Goal: Transaction & Acquisition: Book appointment/travel/reservation

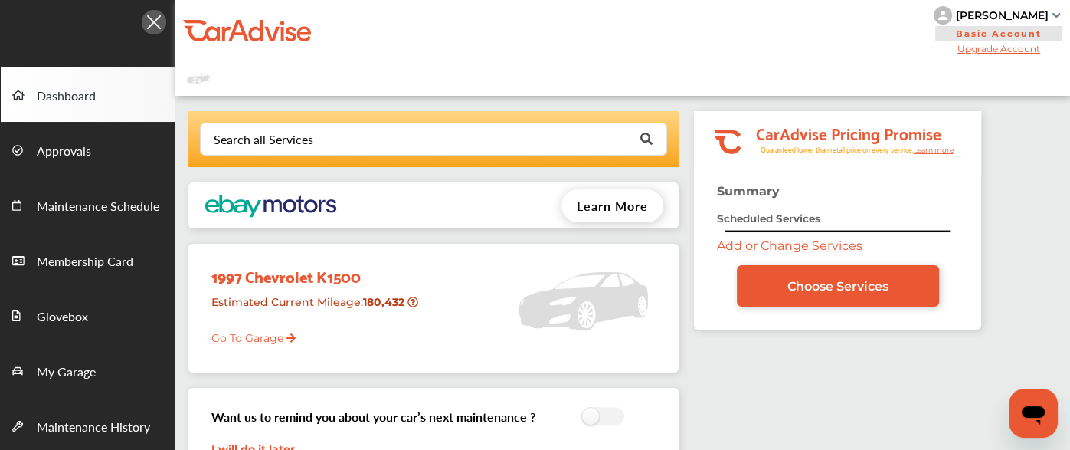
click at [797, 244] on link "Add or Change Services" at bounding box center [790, 245] width 146 height 15
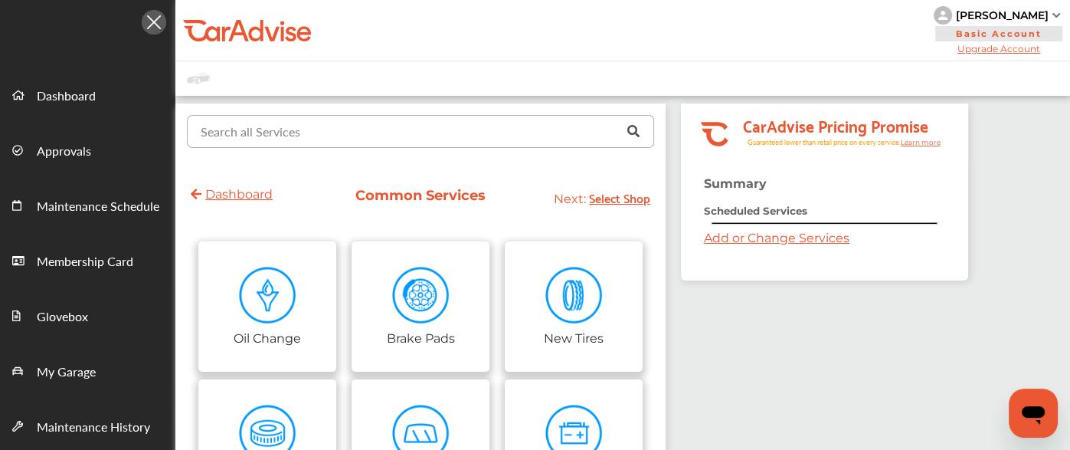
click at [359, 125] on input "text" at bounding box center [416, 131] width 457 height 30
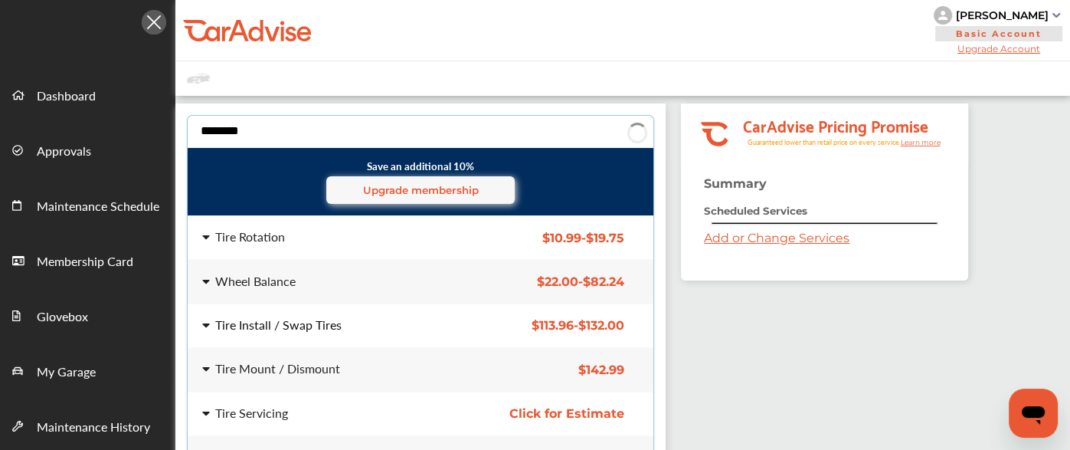
type input "********"
click at [303, 322] on div "Tire Install / Swap Tires" at bounding box center [278, 325] width 126 height 12
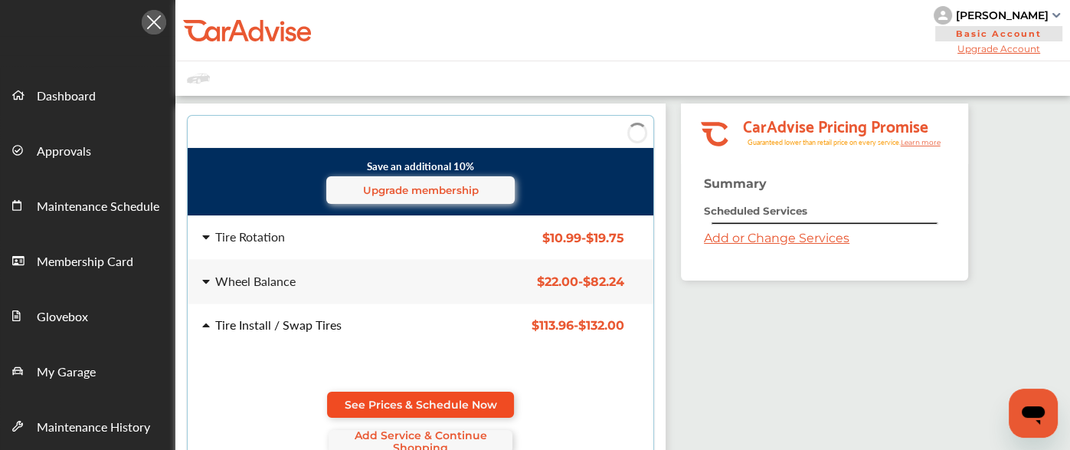
click at [421, 391] on link "See Prices & Schedule Now" at bounding box center [420, 404] width 187 height 26
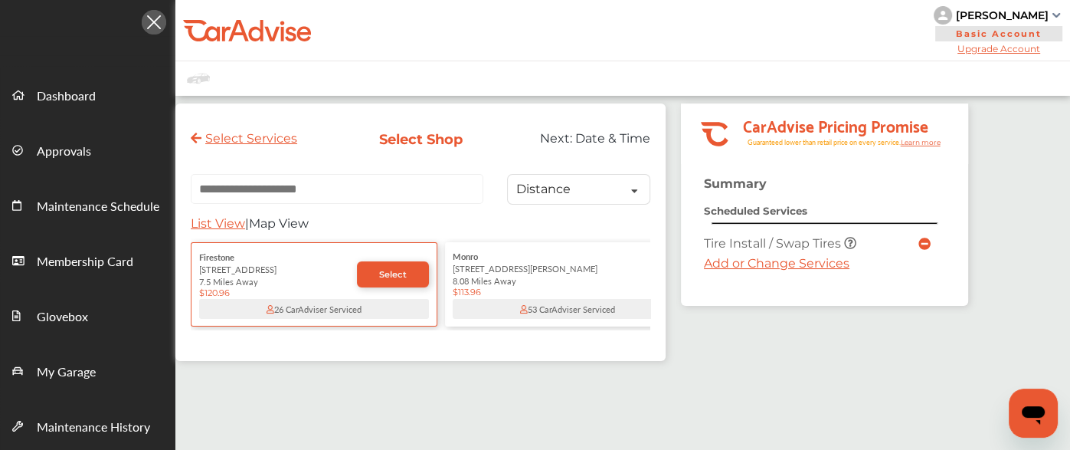
click at [716, 261] on link "Add or Change Services" at bounding box center [777, 263] width 146 height 15
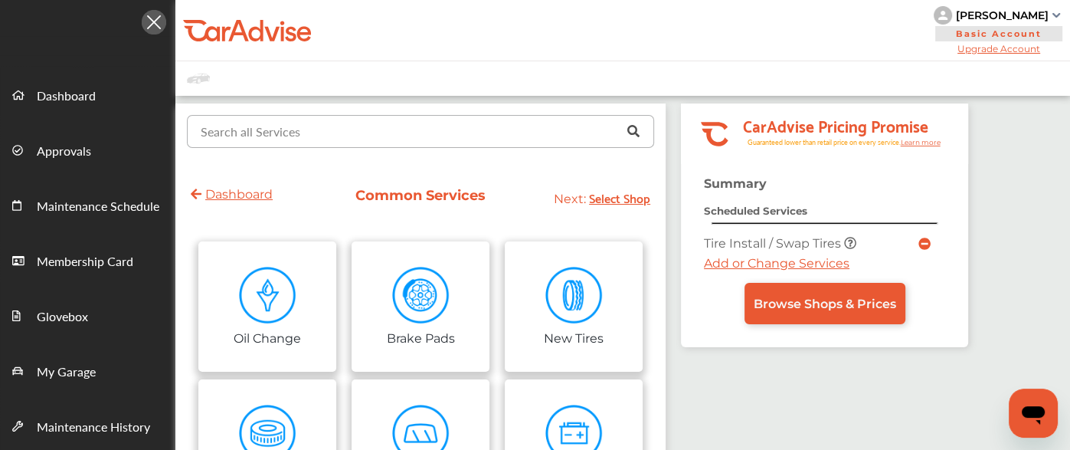
click at [339, 129] on input "text" at bounding box center [416, 131] width 457 height 30
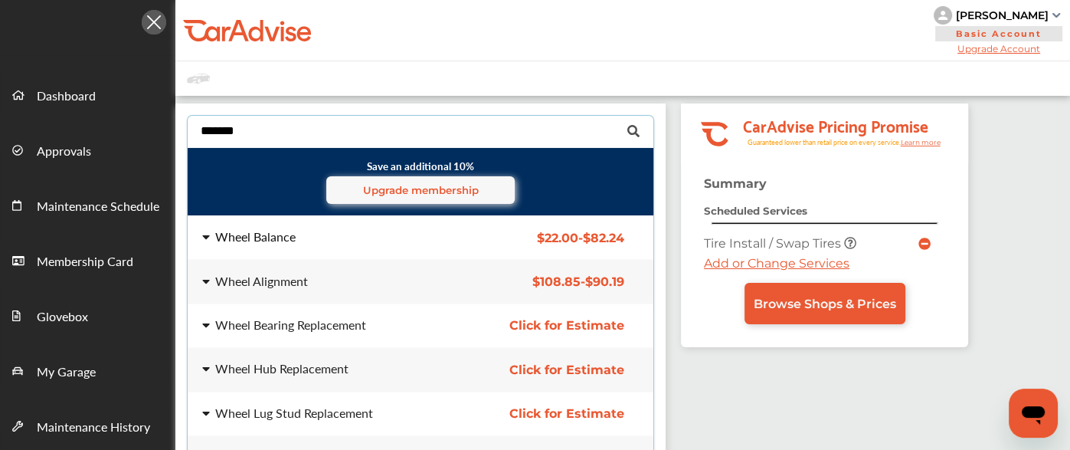
type input "*******"
click at [276, 235] on div "Wheel Balance" at bounding box center [255, 237] width 80 height 12
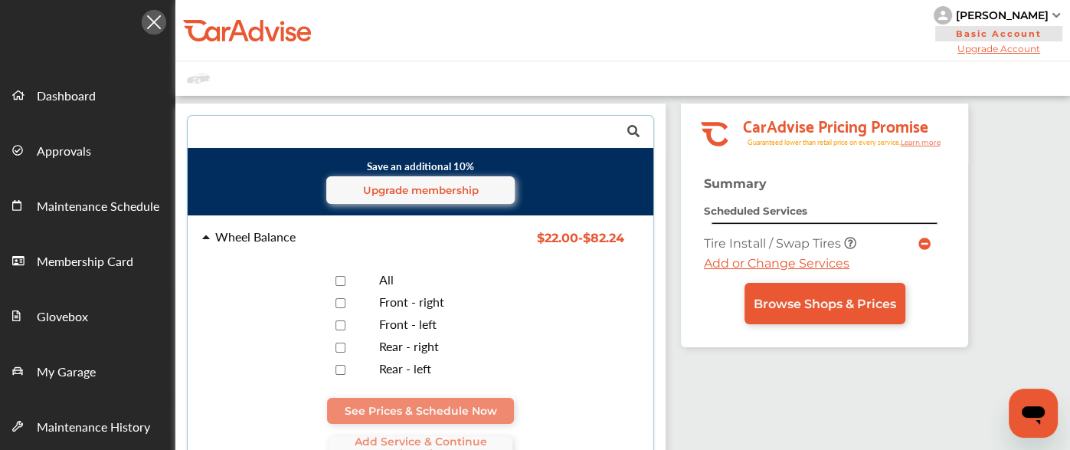
click at [345, 280] on div at bounding box center [340, 280] width 54 height 15
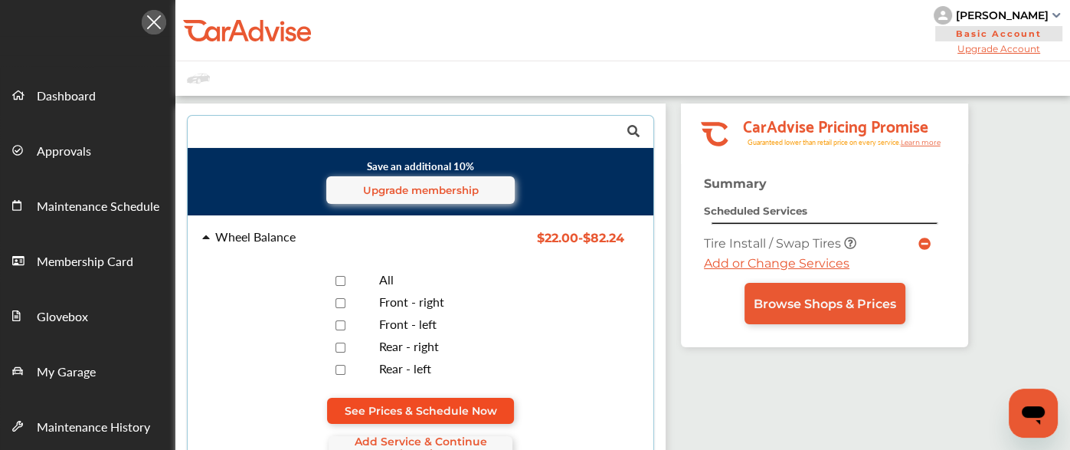
click at [419, 407] on span "See Prices & Schedule Now" at bounding box center [421, 410] width 152 height 12
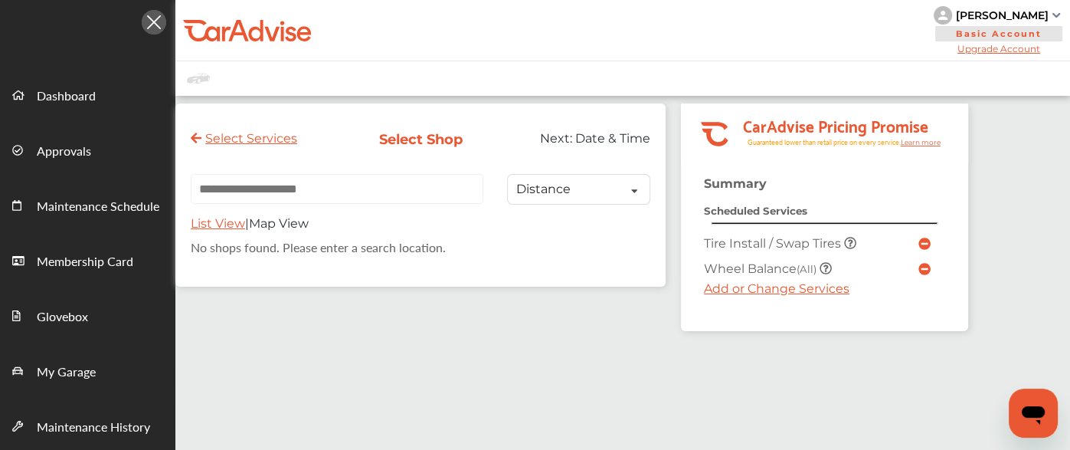
click at [747, 289] on link "Add or Change Services" at bounding box center [777, 288] width 146 height 15
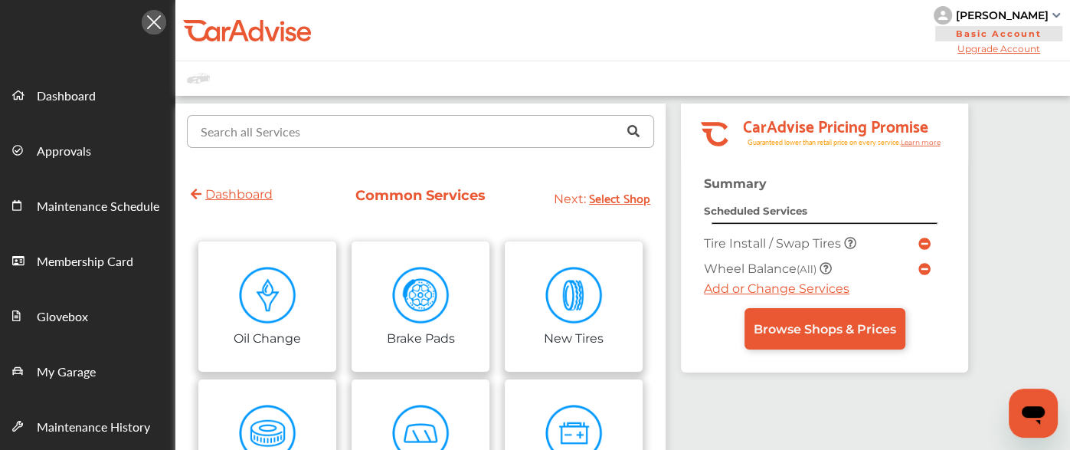
click at [344, 143] on input "text" at bounding box center [416, 131] width 457 height 30
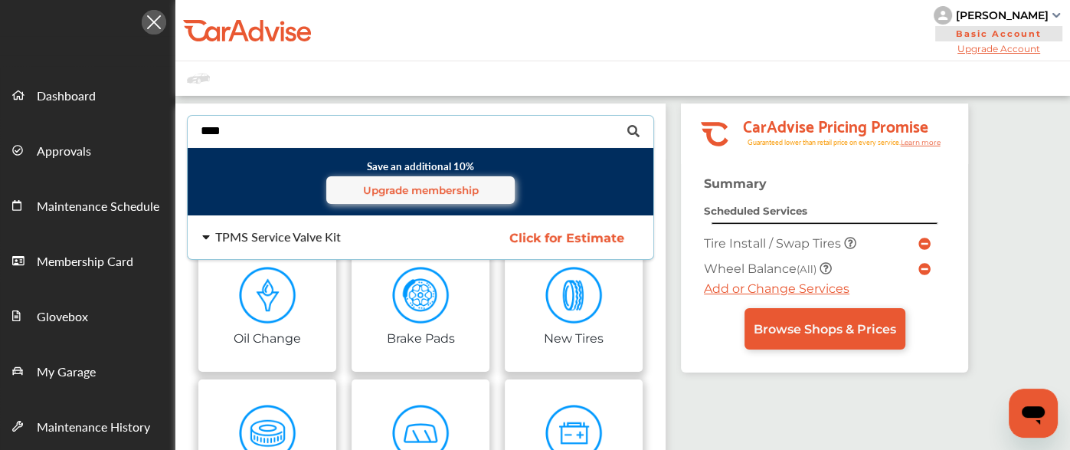
type input "****"
click at [304, 238] on div "TPMS Service Valve Kit" at bounding box center [278, 237] width 126 height 12
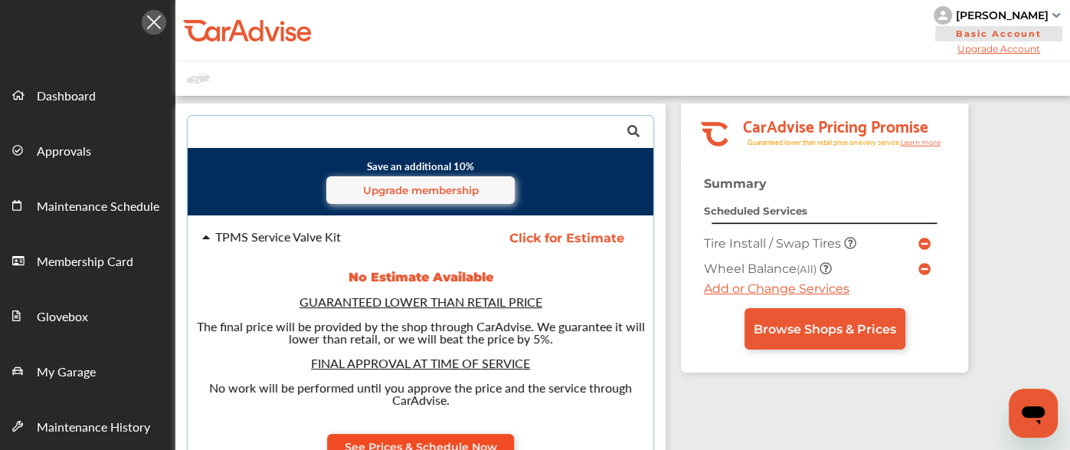
click at [398, 437] on link "See Prices & Schedule Now" at bounding box center [420, 447] width 187 height 26
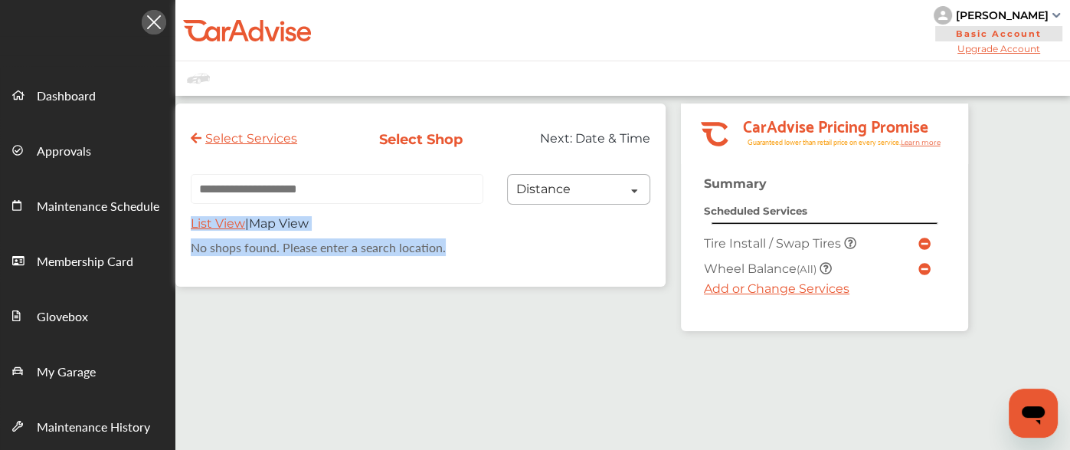
drag, startPoint x: 614, startPoint y: 345, endPoint x: 594, endPoint y: 175, distance: 171.2
click at [594, 175] on div "Select Services Select Shop Next: Date & Time Distance Distance Price List View…" at bounding box center [571, 339] width 793 height 472
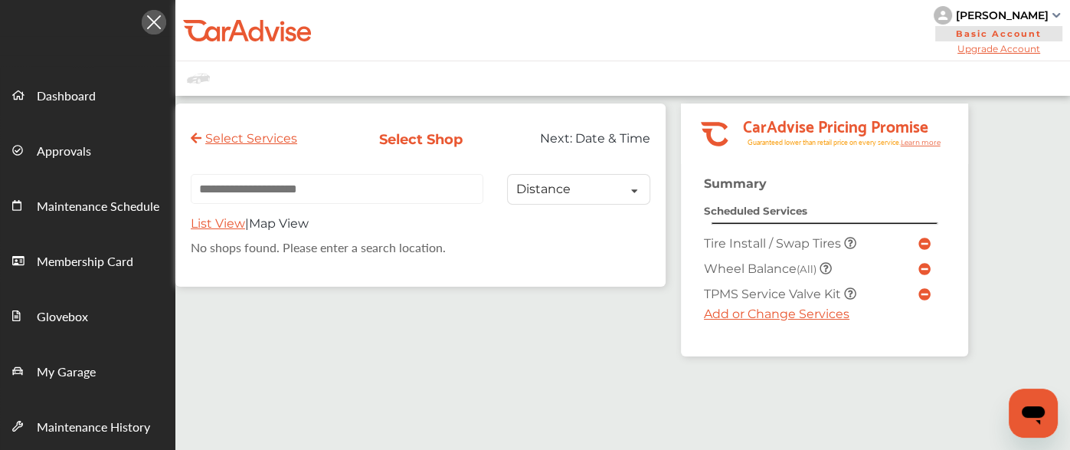
click at [233, 194] on input "text" at bounding box center [337, 189] width 293 height 30
paste input "**********"
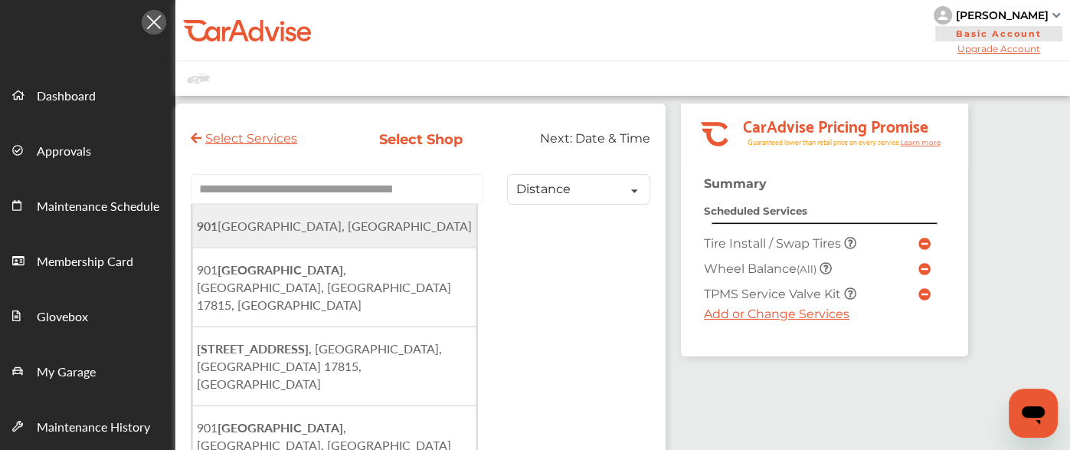
click at [316, 238] on li "[STREET_ADDRESS]" at bounding box center [334, 226] width 284 height 44
type input "**********"
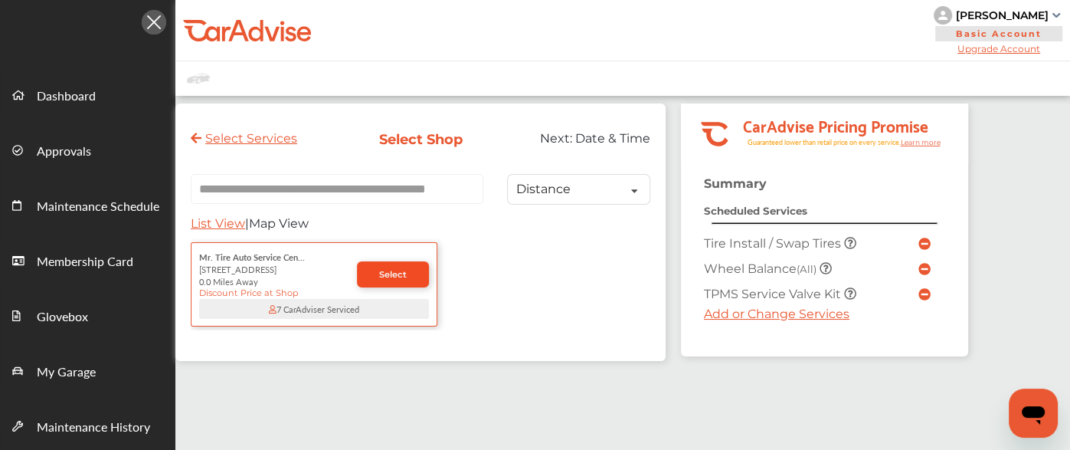
click at [384, 280] on span "Select" at bounding box center [393, 274] width 28 height 11
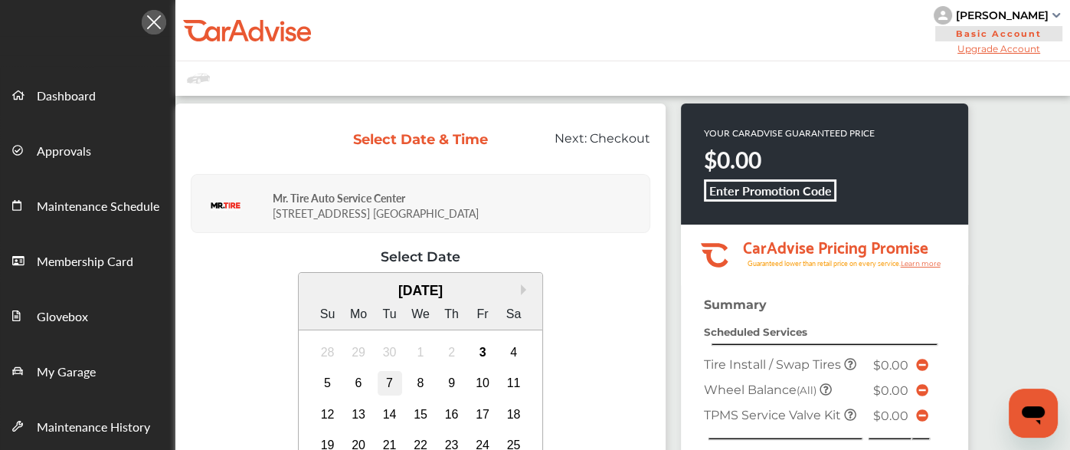
click at [389, 388] on div "7" at bounding box center [390, 383] width 25 height 25
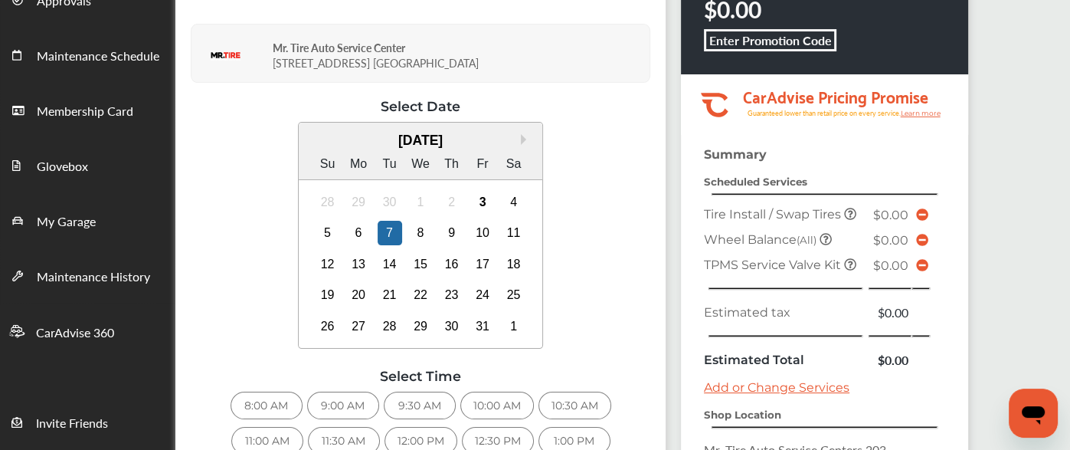
scroll to position [156, 0]
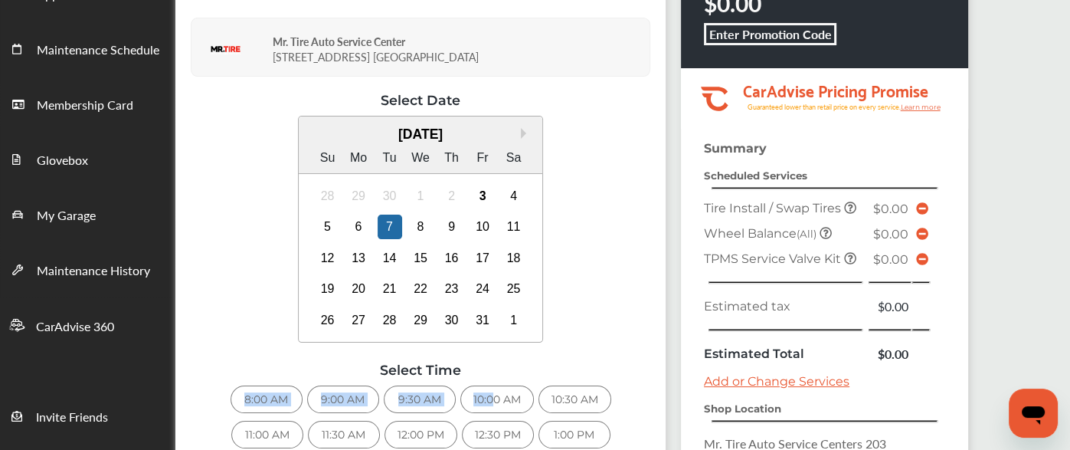
drag, startPoint x: 543, startPoint y: 355, endPoint x: 493, endPoint y: 398, distance: 66.3
click at [493, 398] on div "Select Date Next Month [DATE] Su Mo Tu We Th Fr Sa 28 29 30 1 2 3 4 5 6 7 8 9 1…" at bounding box center [421, 291] width 460 height 399
click at [506, 391] on div "10:00 AM" at bounding box center [497, 399] width 74 height 28
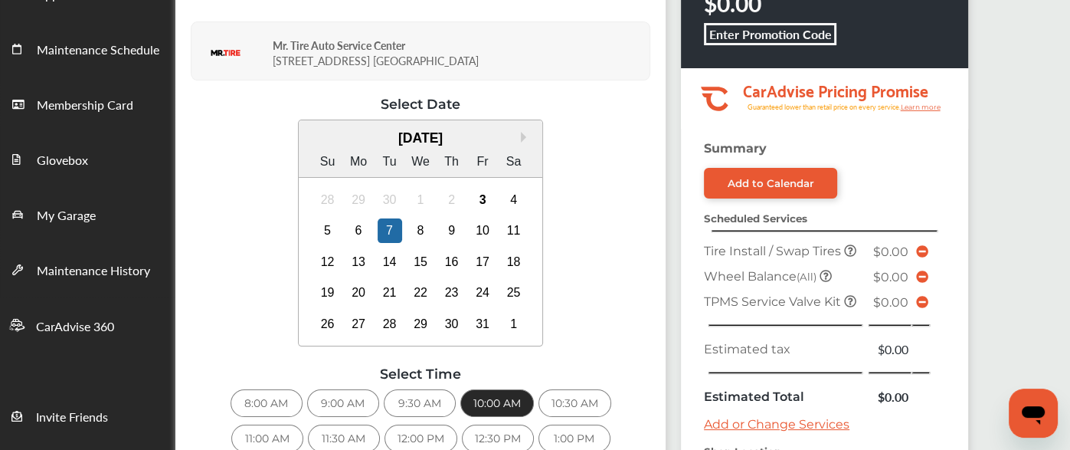
scroll to position [491, 0]
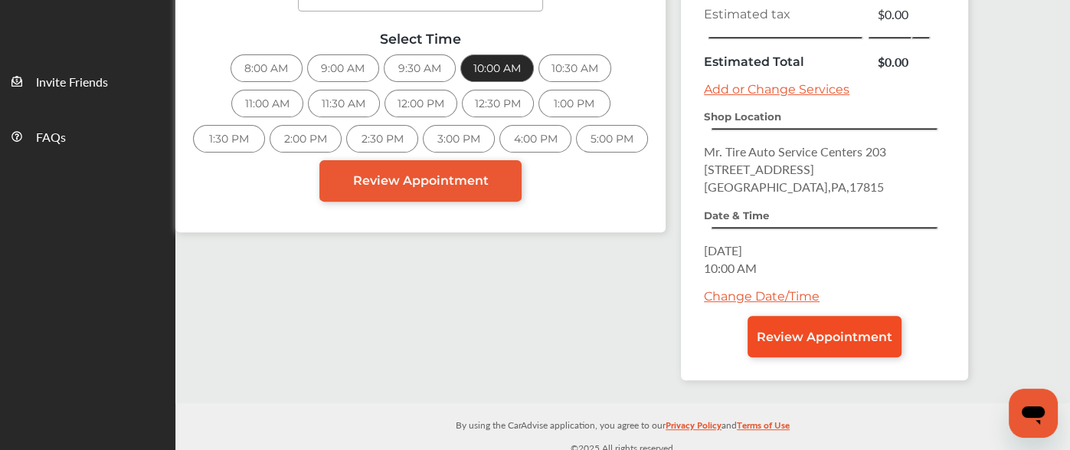
click at [845, 329] on span "Review Appointment" at bounding box center [825, 336] width 136 height 15
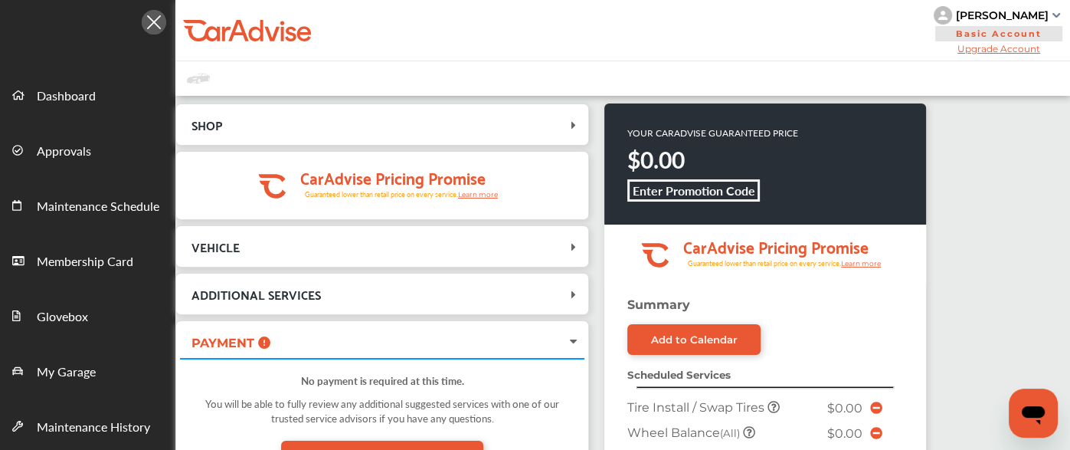
scroll to position [491, 0]
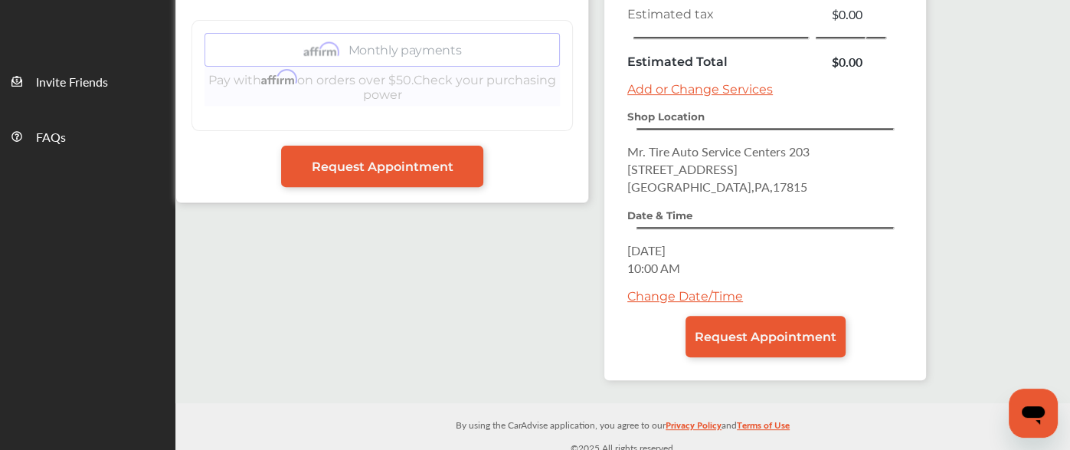
click at [732, 178] on span "[GEOGRAPHIC_DATA] , [GEOGRAPHIC_DATA] , 17815" at bounding box center [717, 187] width 180 height 18
copy span "17815"
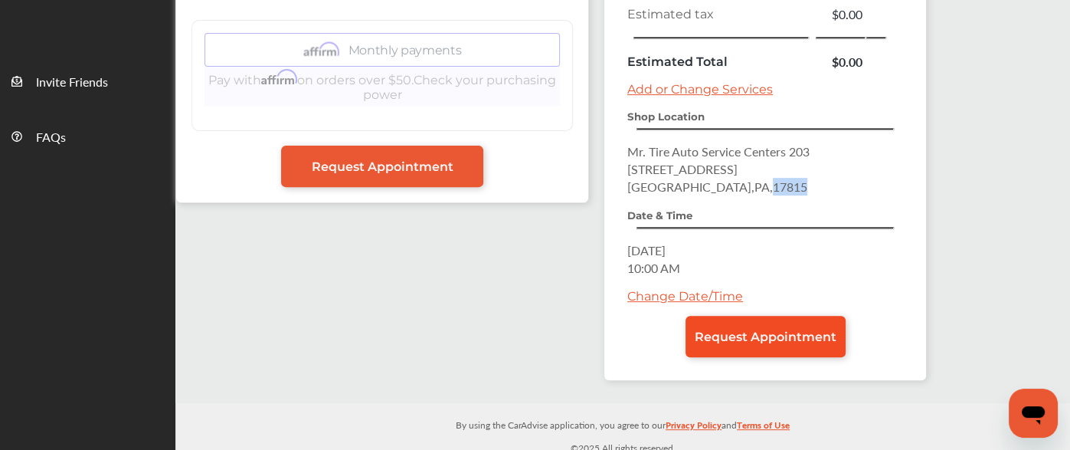
click at [751, 329] on span "Request Appointment" at bounding box center [766, 336] width 142 height 15
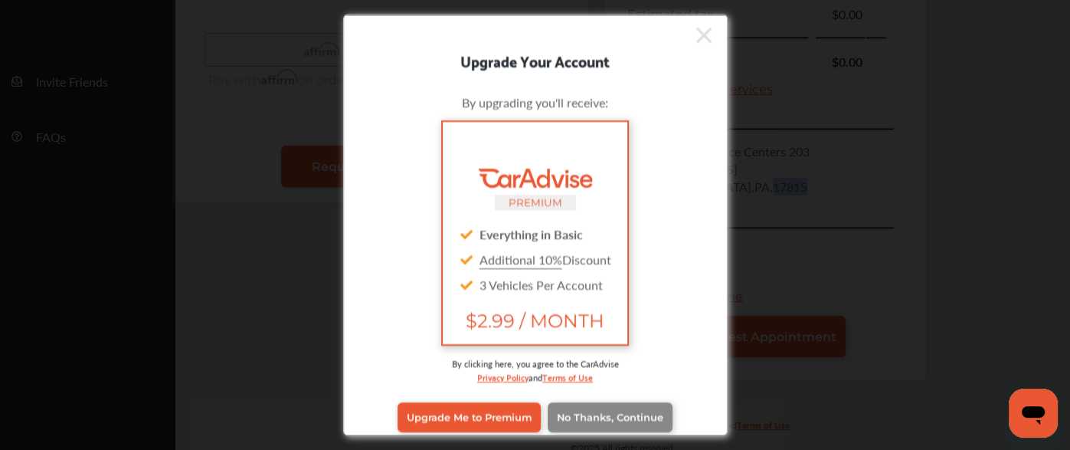
click at [610, 418] on span "No Thanks, Continue" at bounding box center [610, 416] width 106 height 11
